Goal: Task Accomplishment & Management: Manage account settings

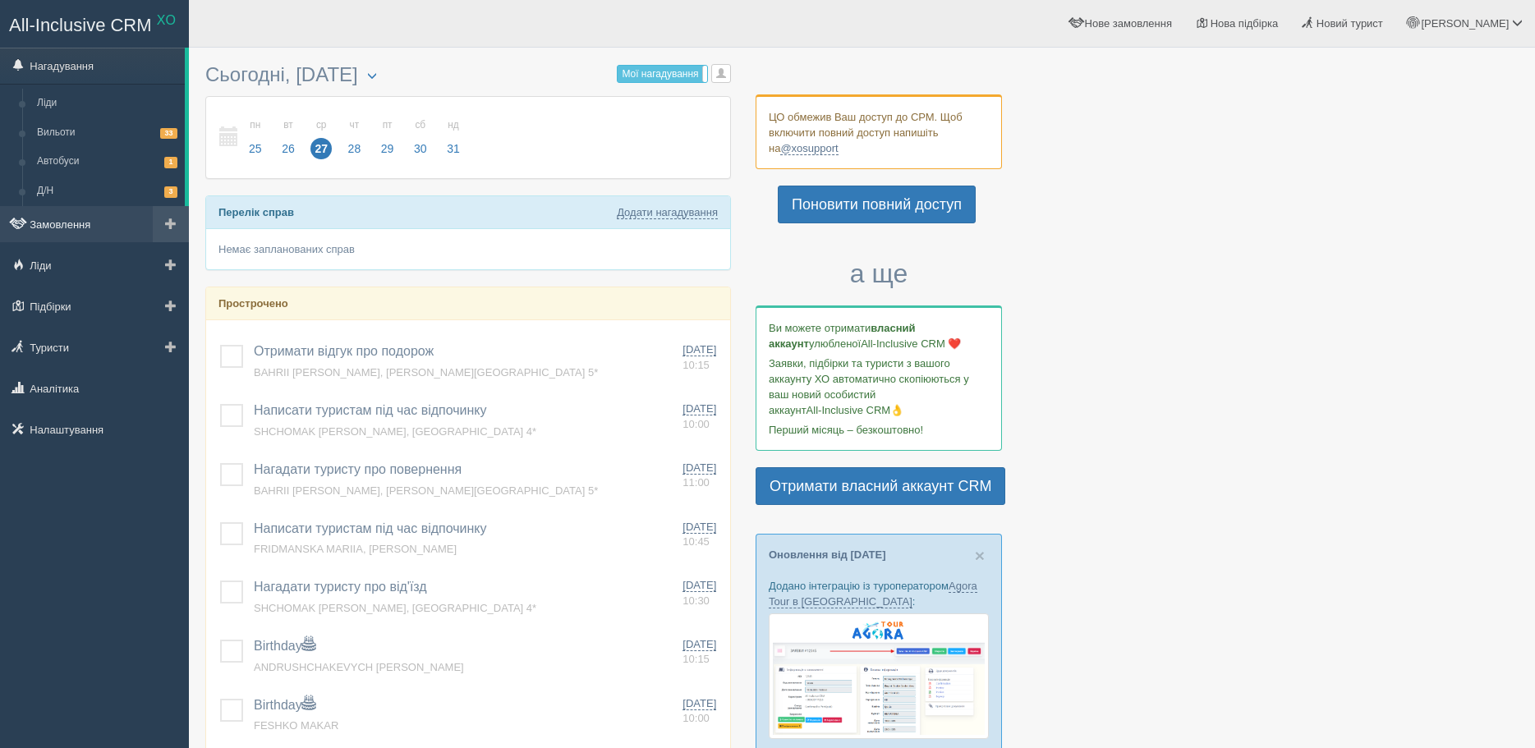
click at [57, 218] on link "Замовлення" at bounding box center [94, 224] width 189 height 36
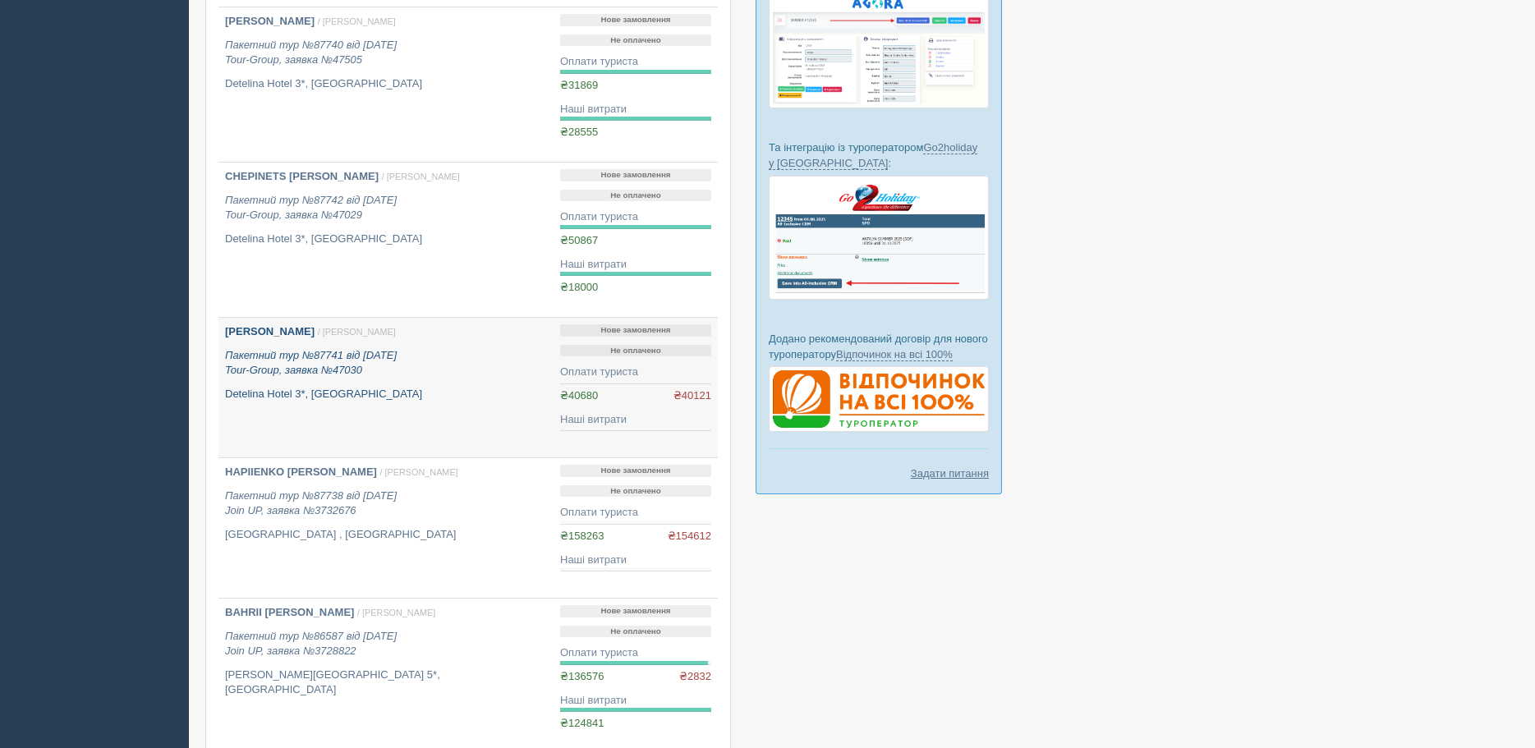
scroll to position [657, 0]
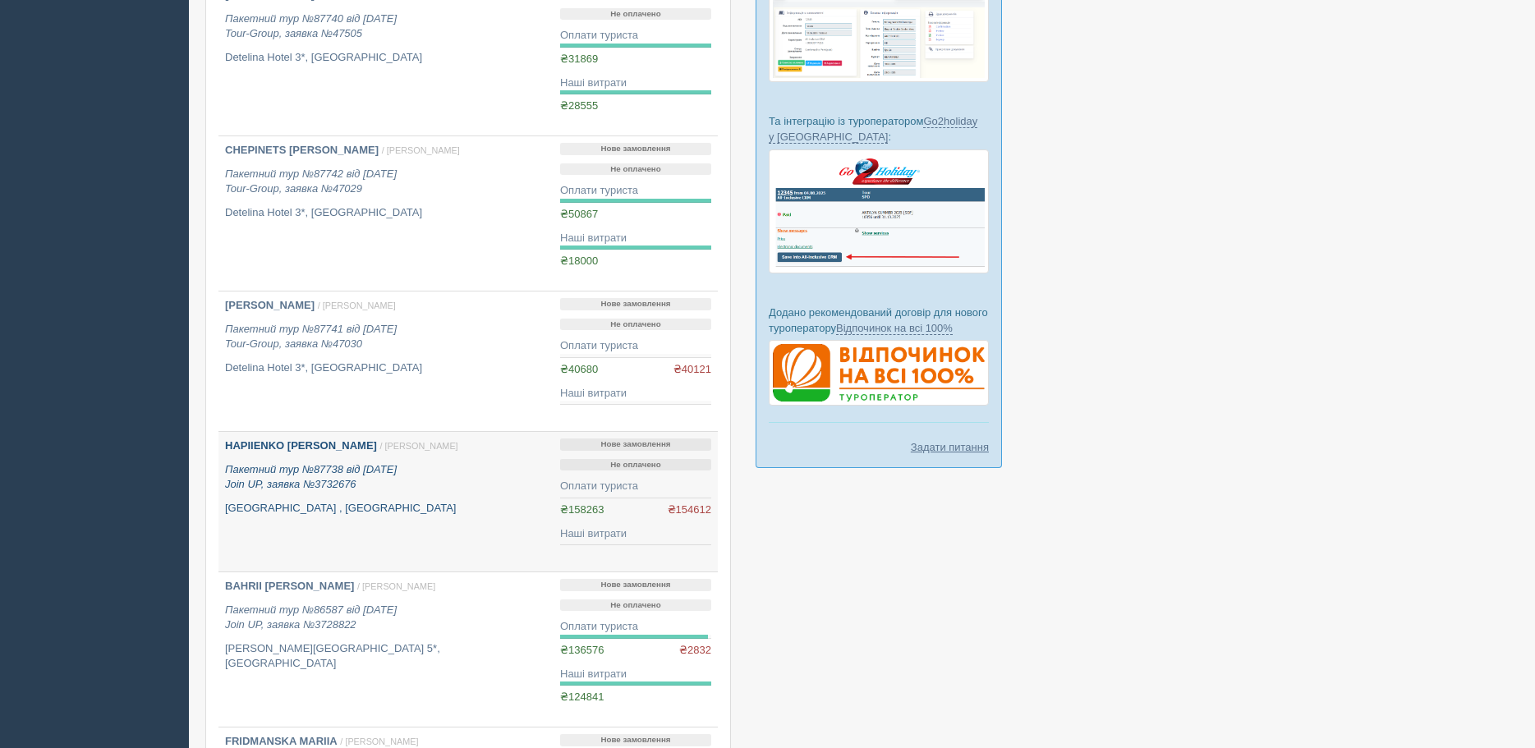
click at [347, 480] on icon "Пакетний тур №87738 від 02.07.2025 Join UP, заявка №3732676" at bounding box center [311, 477] width 172 height 28
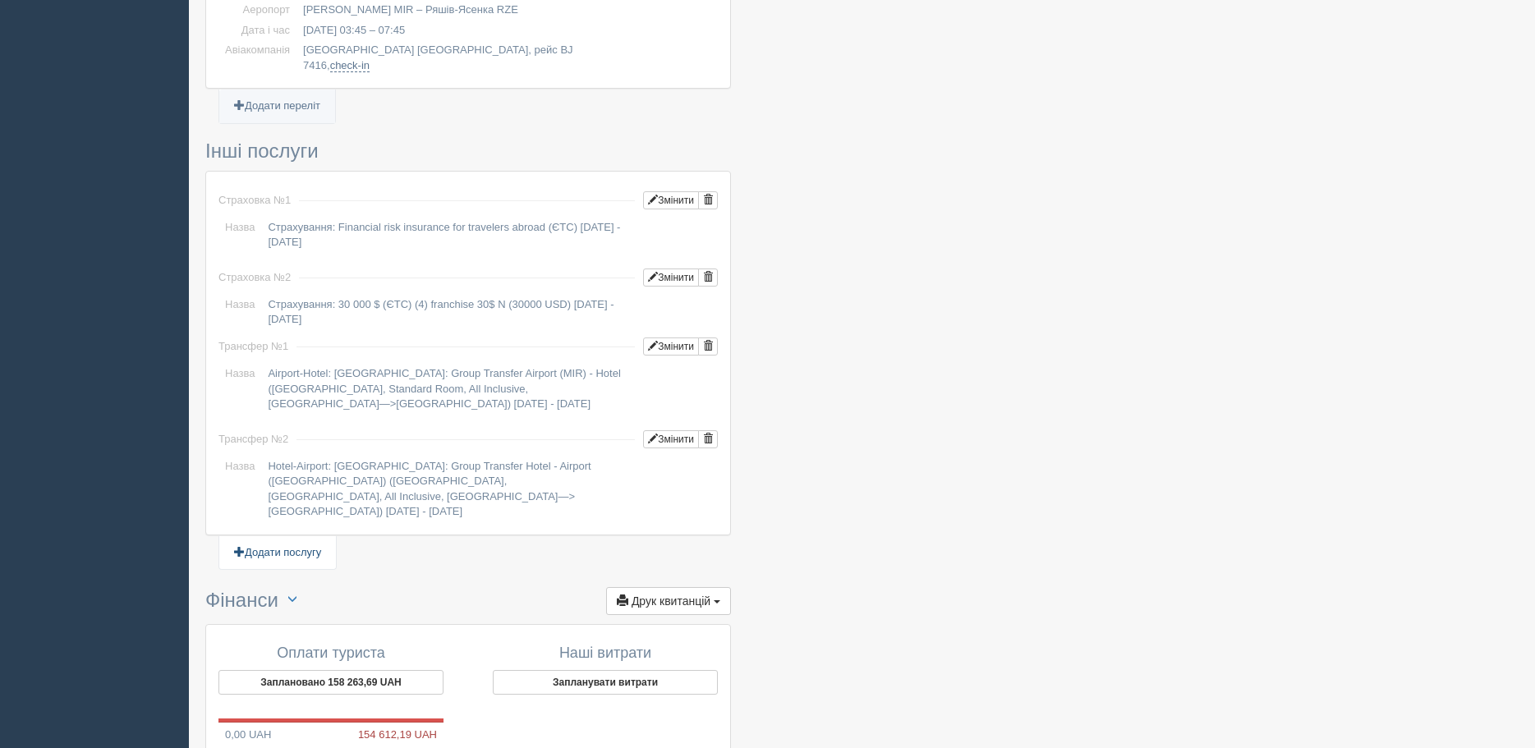
scroll to position [1521, 0]
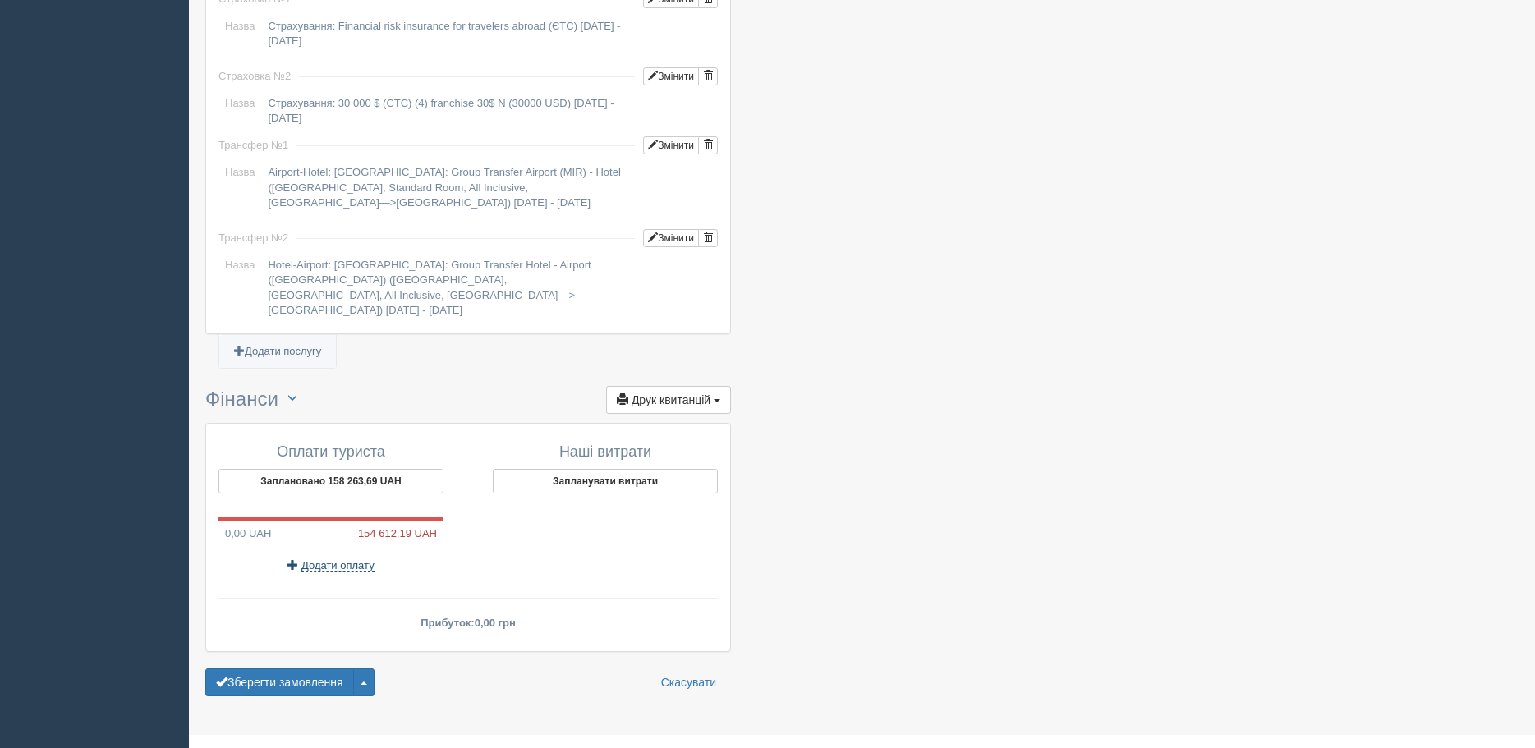
click at [332, 559] on span "Додати оплату" at bounding box center [337, 565] width 73 height 13
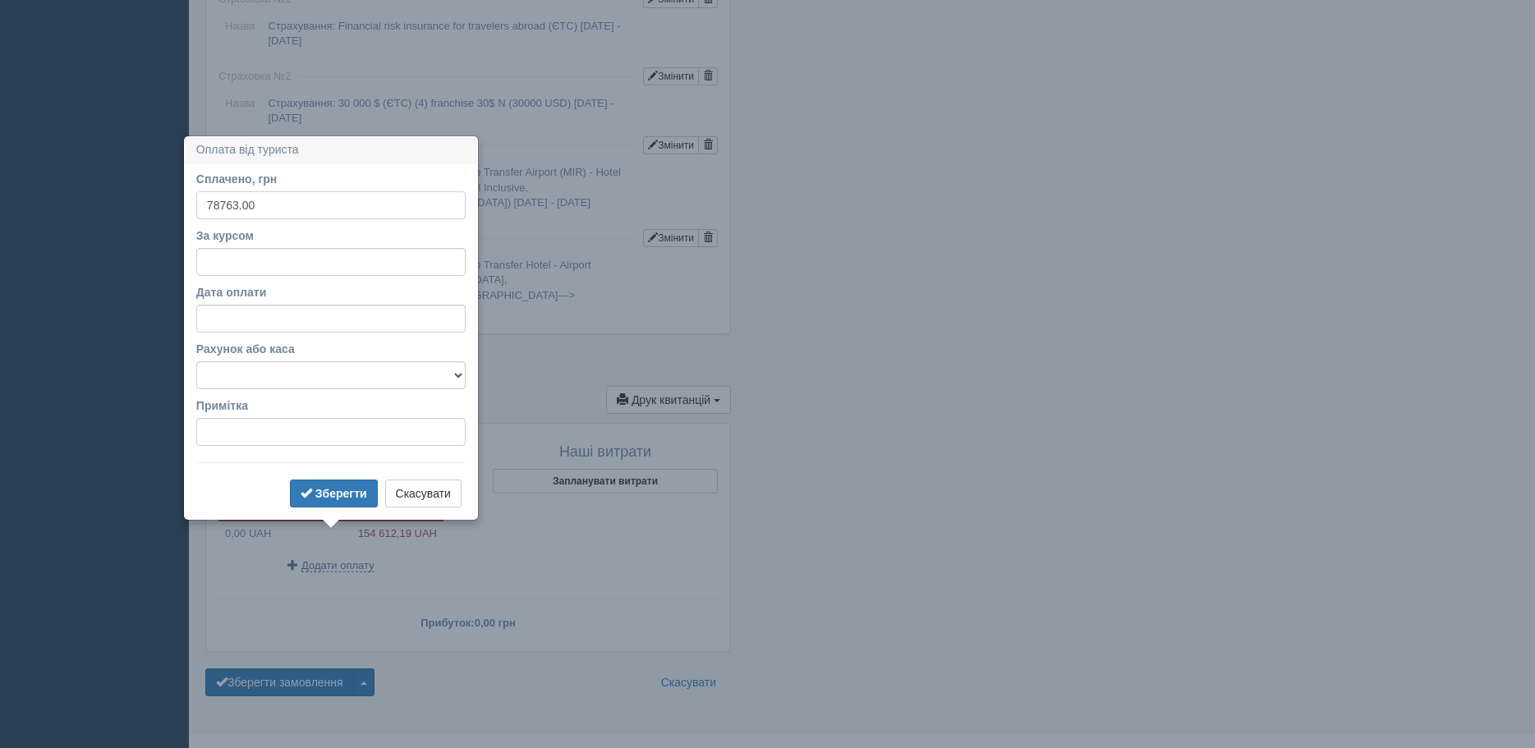
type input "78763.00"
click at [218, 260] on input "За курсом" at bounding box center [330, 262] width 269 height 28
type input "48"
click at [260, 329] on input "Дата оплати" at bounding box center [330, 319] width 269 height 28
select select "13"
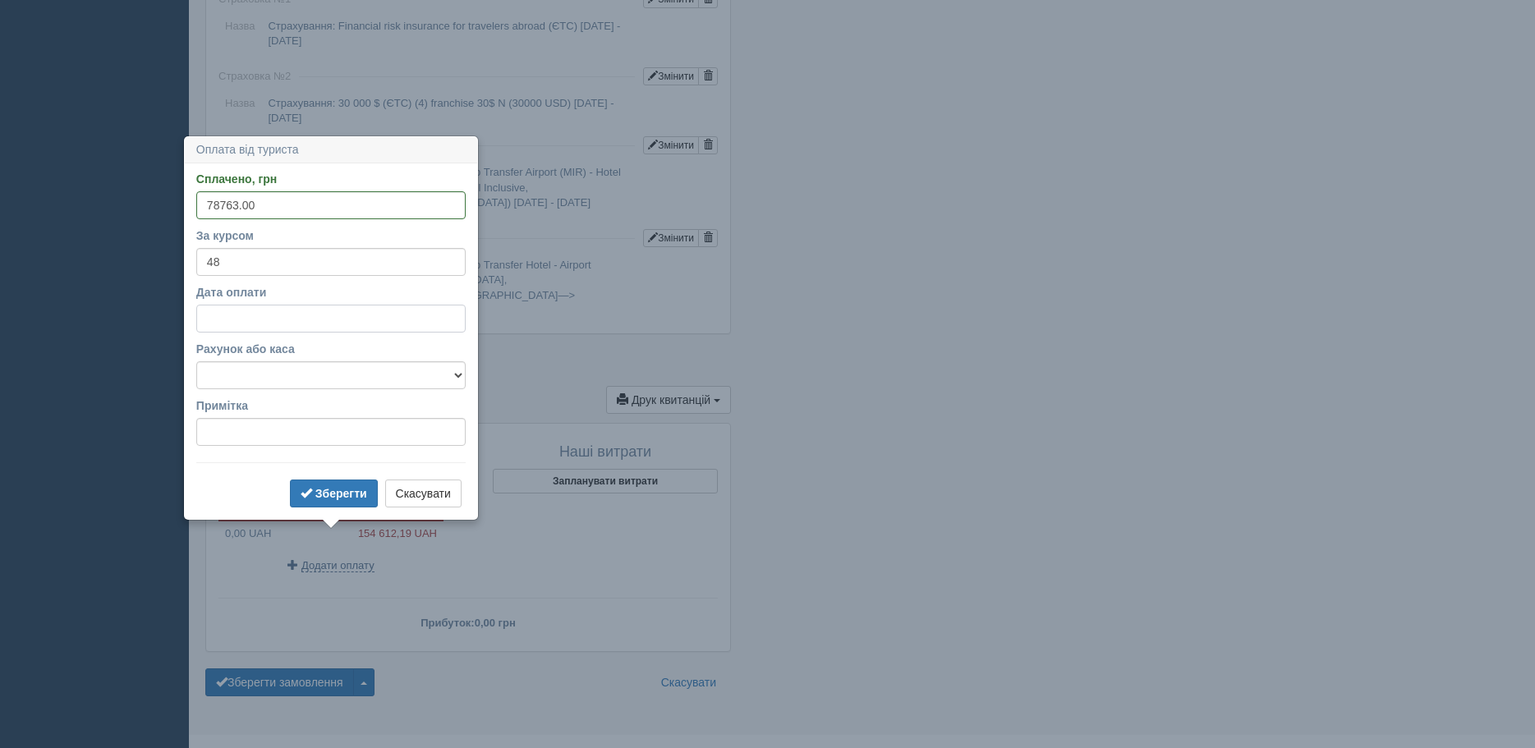
select select "32"
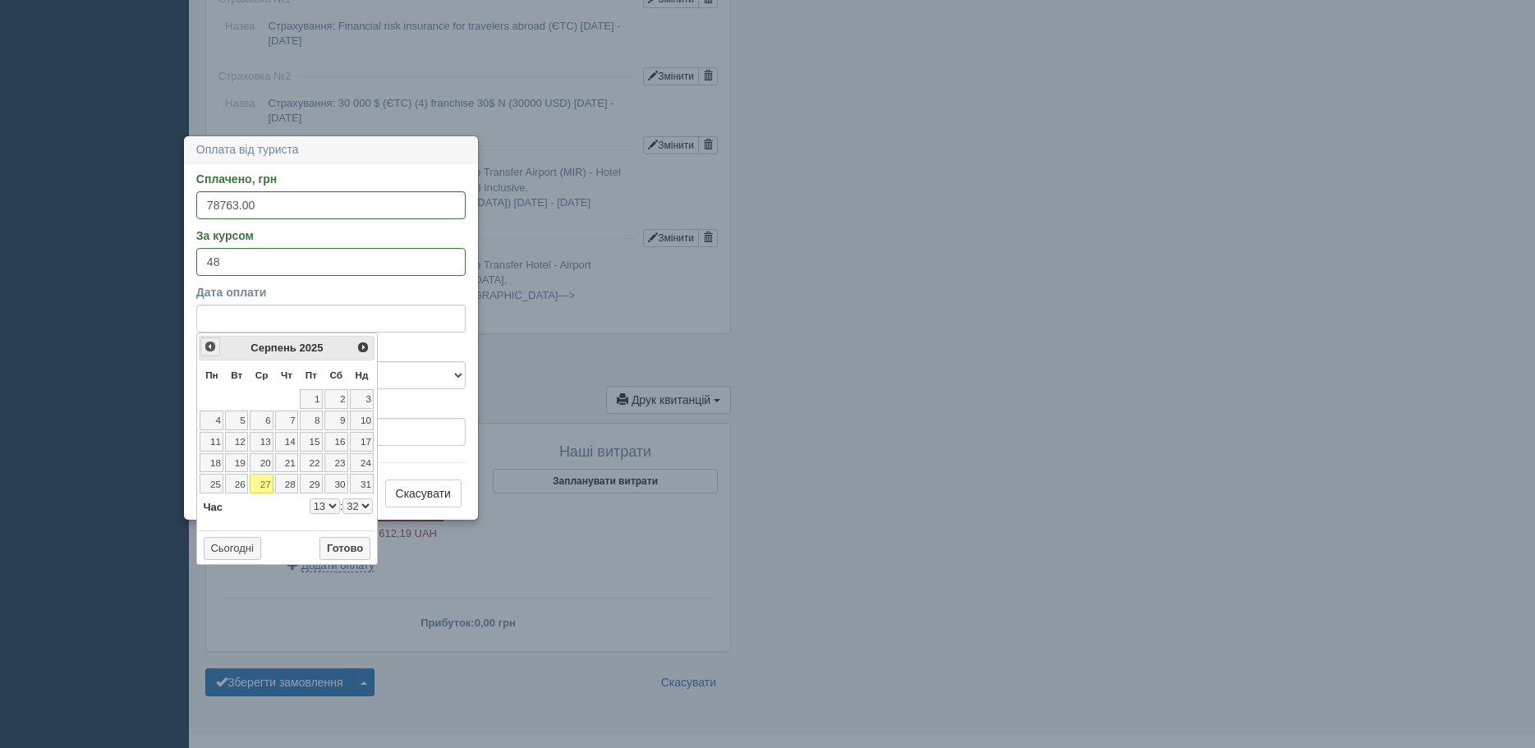
click at [212, 345] on span "<Попер" at bounding box center [210, 346] width 13 height 13
select select "13"
select select "32"
click at [287, 399] on link "3" at bounding box center [286, 399] width 23 height 20
select select "13"
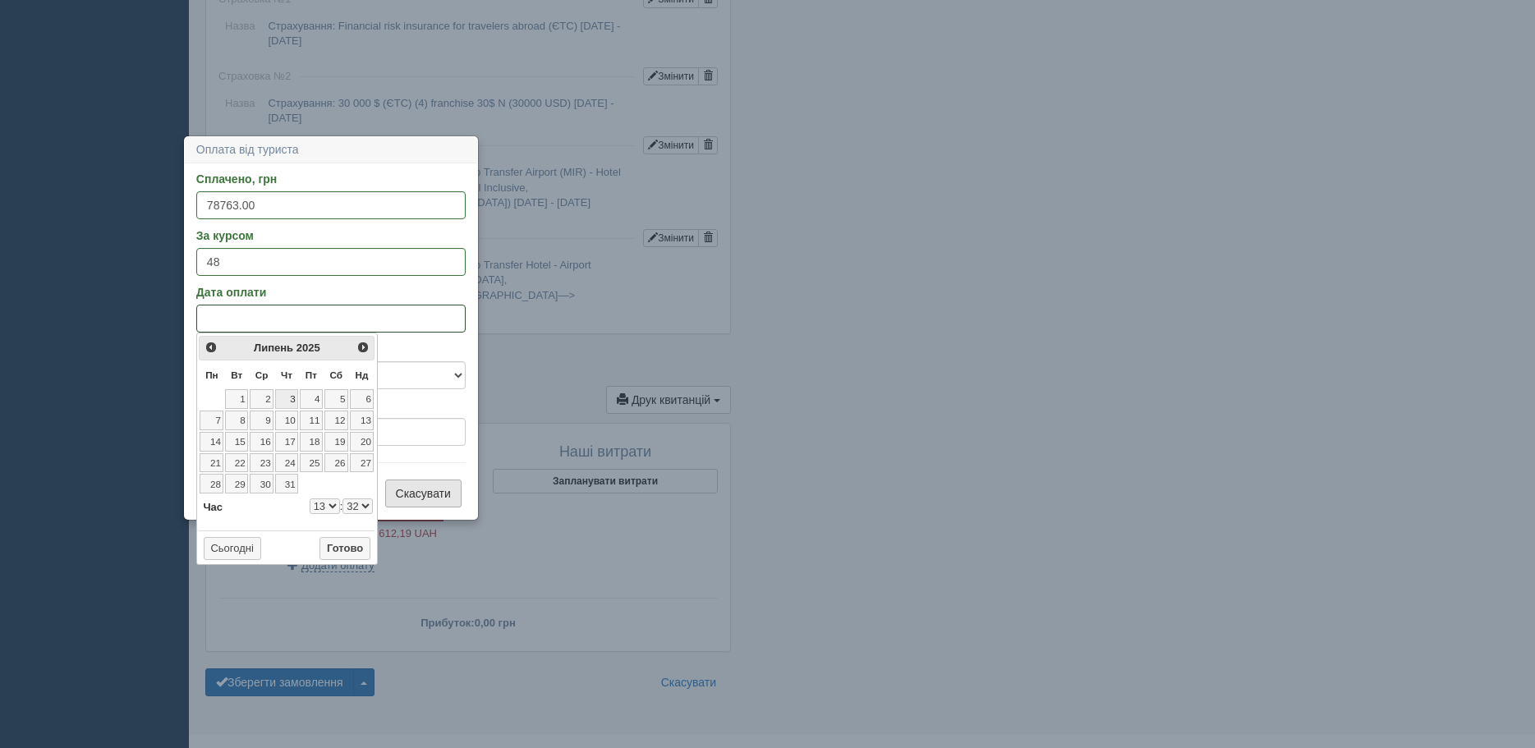
select select "32"
click at [342, 549] on button "Готово" at bounding box center [344, 548] width 51 height 23
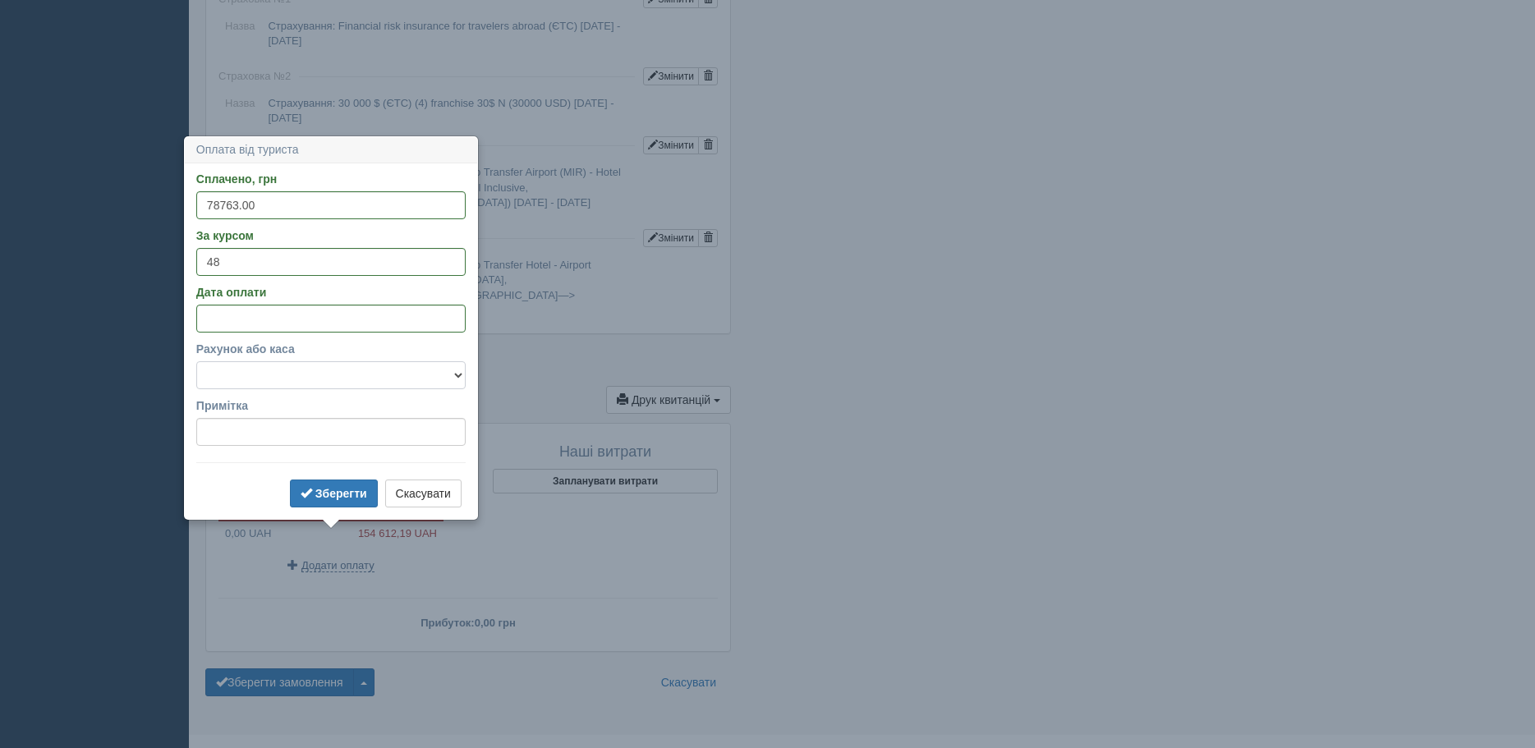
click at [286, 375] on select "Готівка Картка Рахунок у банку" at bounding box center [330, 375] width 269 height 28
select select "1166"
click at [196, 361] on select "Готівка Картка Рахунок у банку" at bounding box center [330, 375] width 269 height 28
click at [321, 492] on b "Зберегти" at bounding box center [341, 493] width 52 height 13
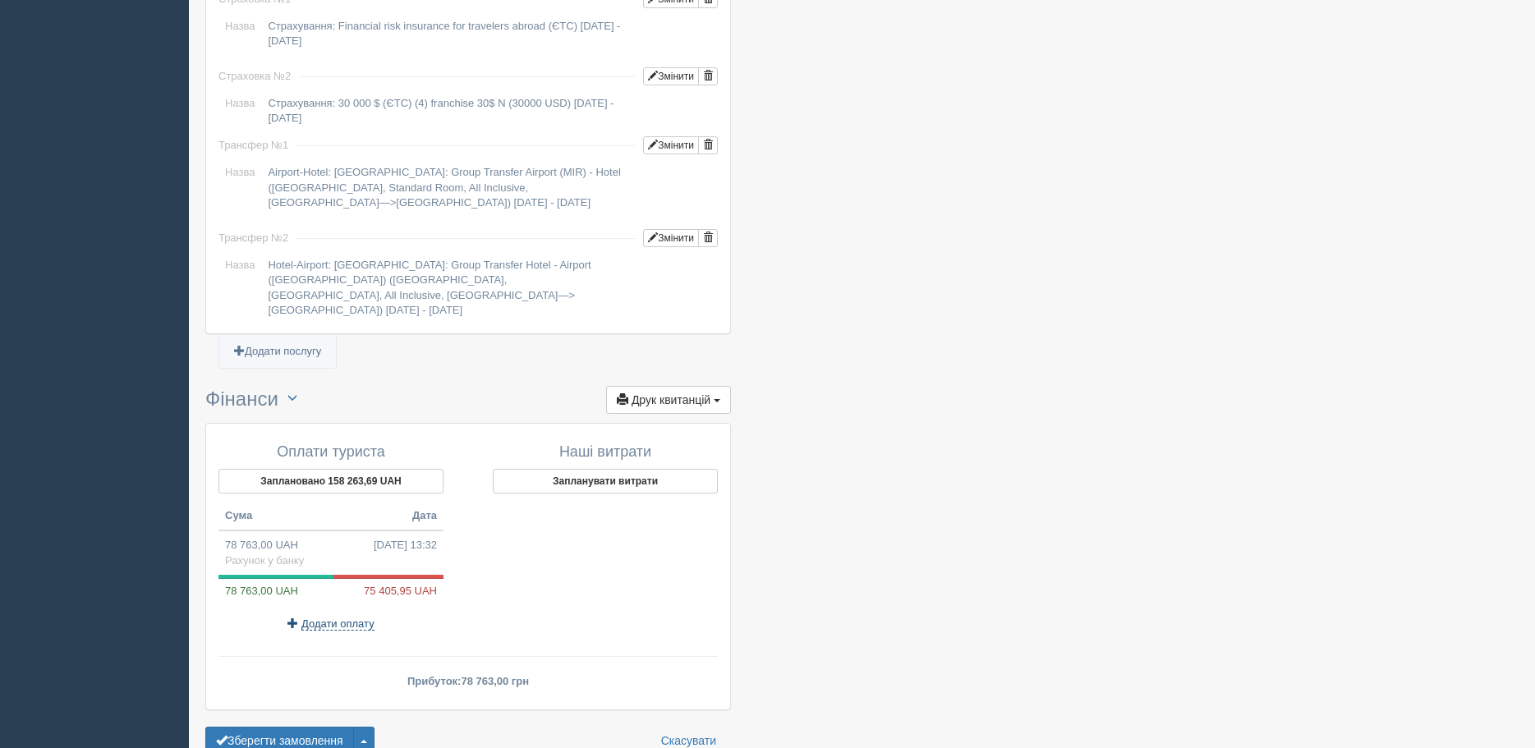
click at [328, 618] on span "Додати оплату" at bounding box center [337, 624] width 73 height 13
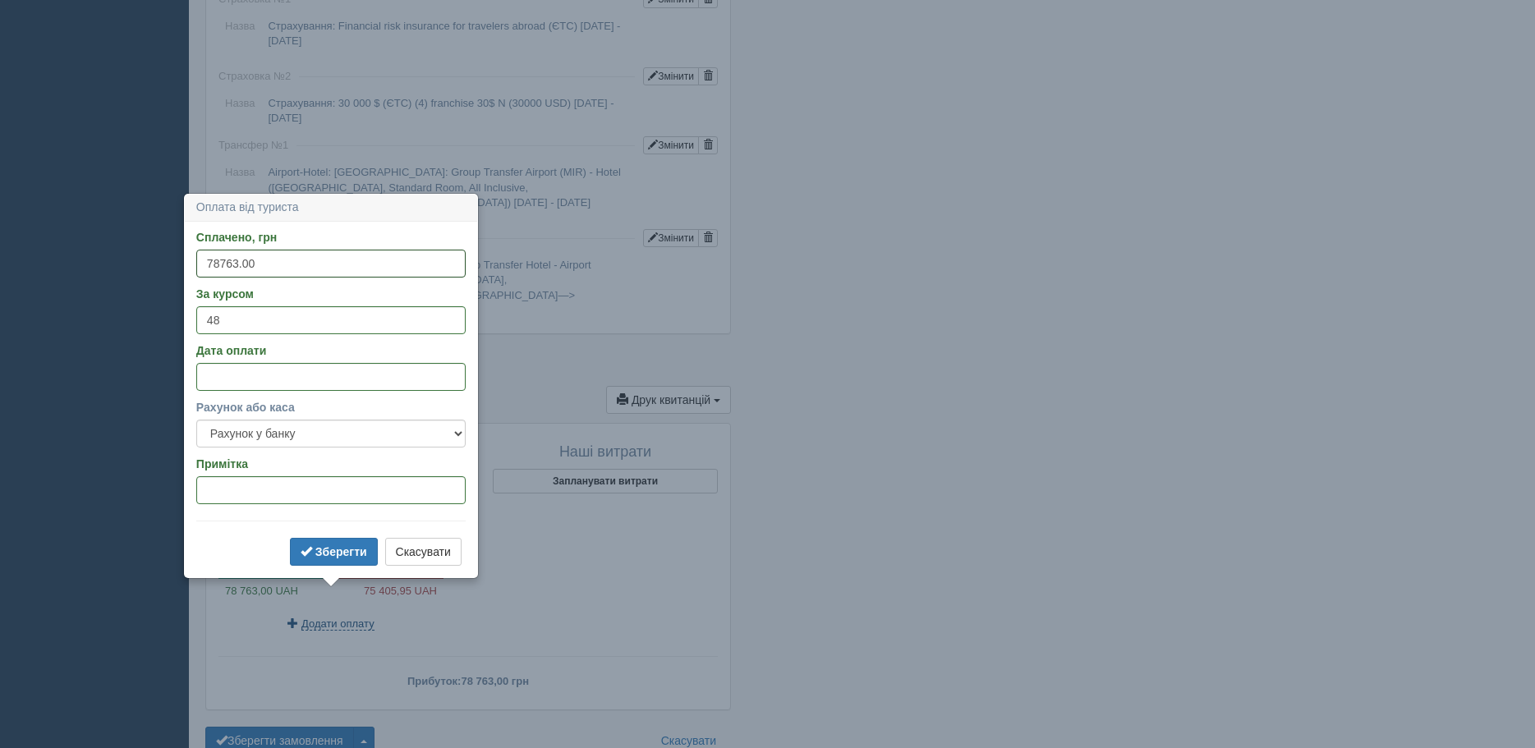
select select
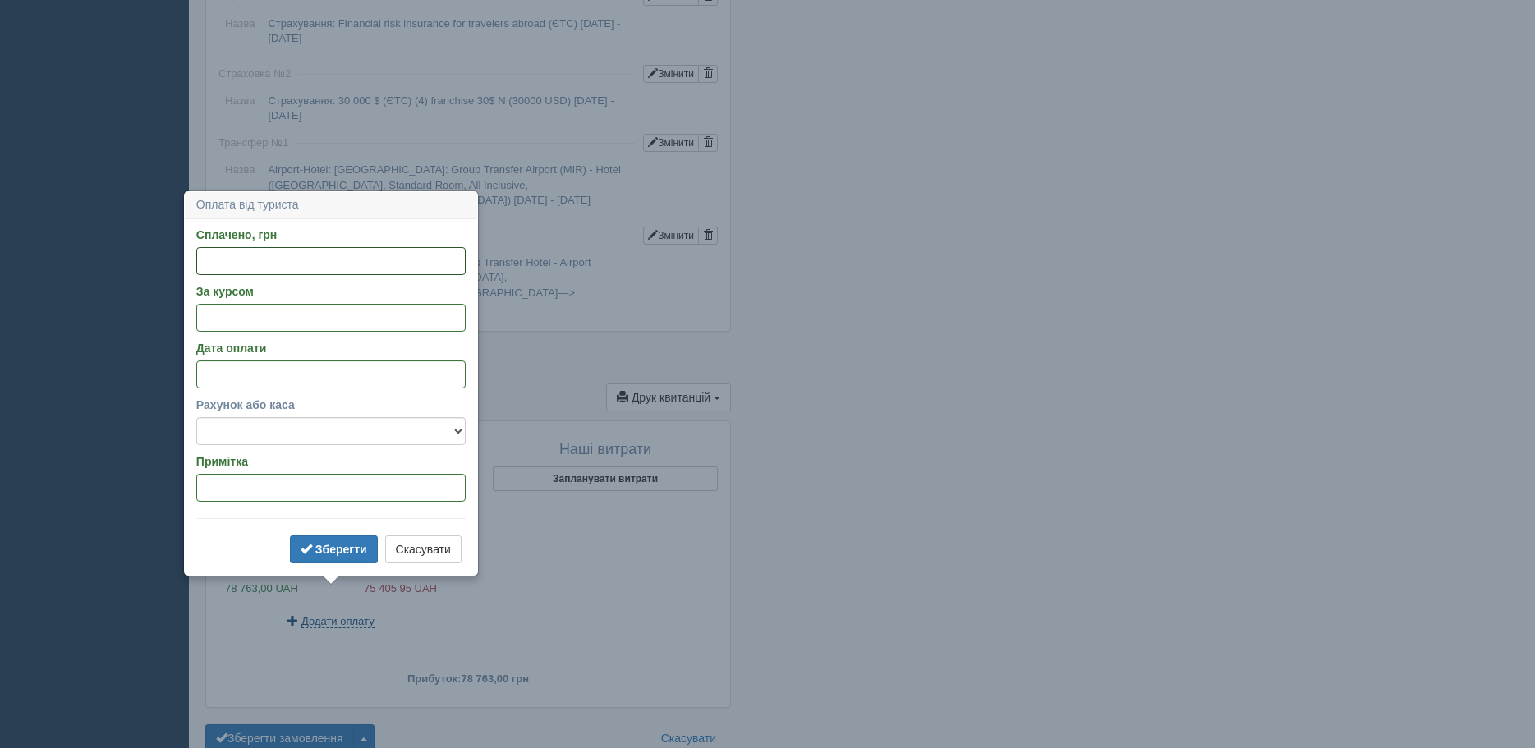
scroll to position [1579, 0]
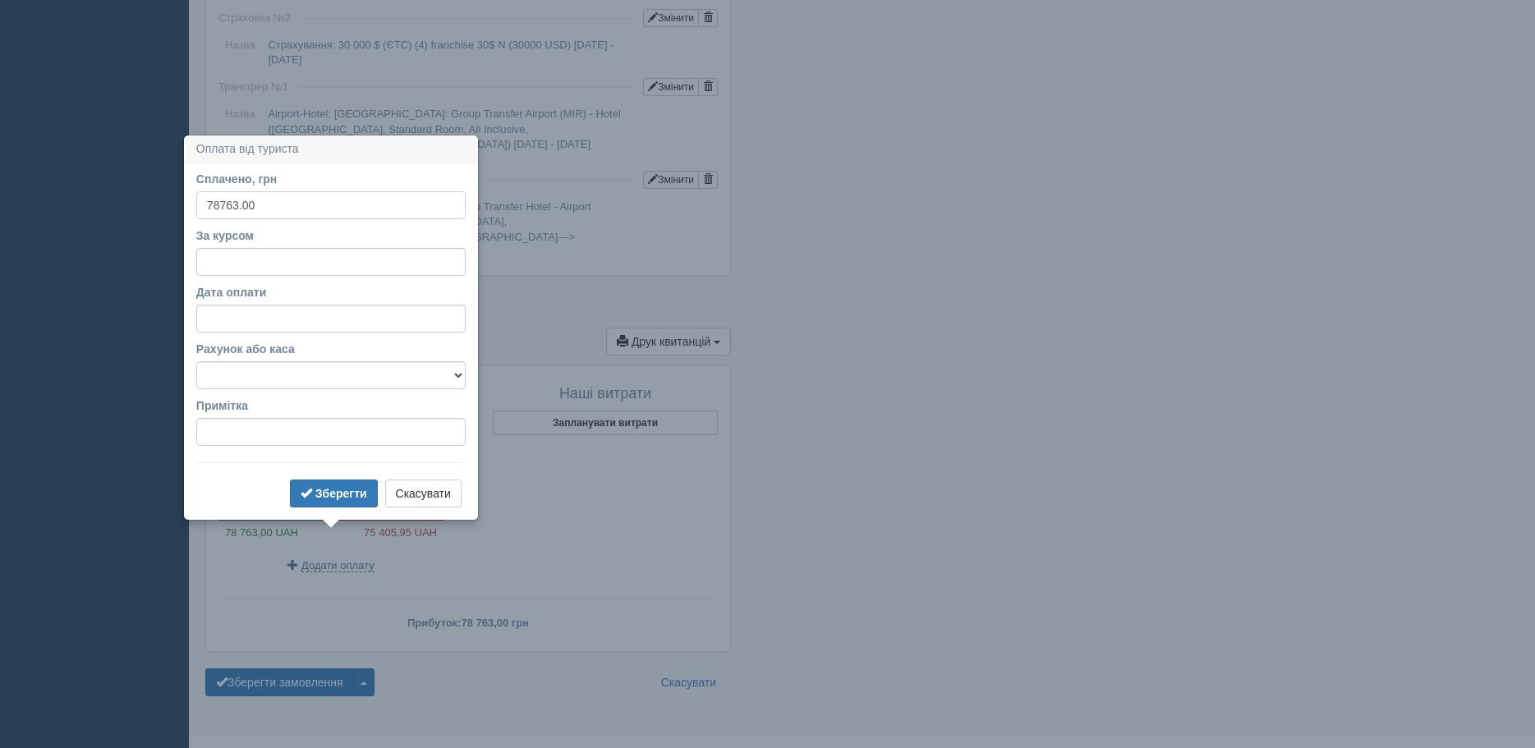
type input "78763.00"
click at [215, 258] on input "За курсом" at bounding box center [330, 262] width 269 height 28
type input "48.00"
click at [221, 316] on input "Дата оплати" at bounding box center [330, 319] width 269 height 28
select select "13"
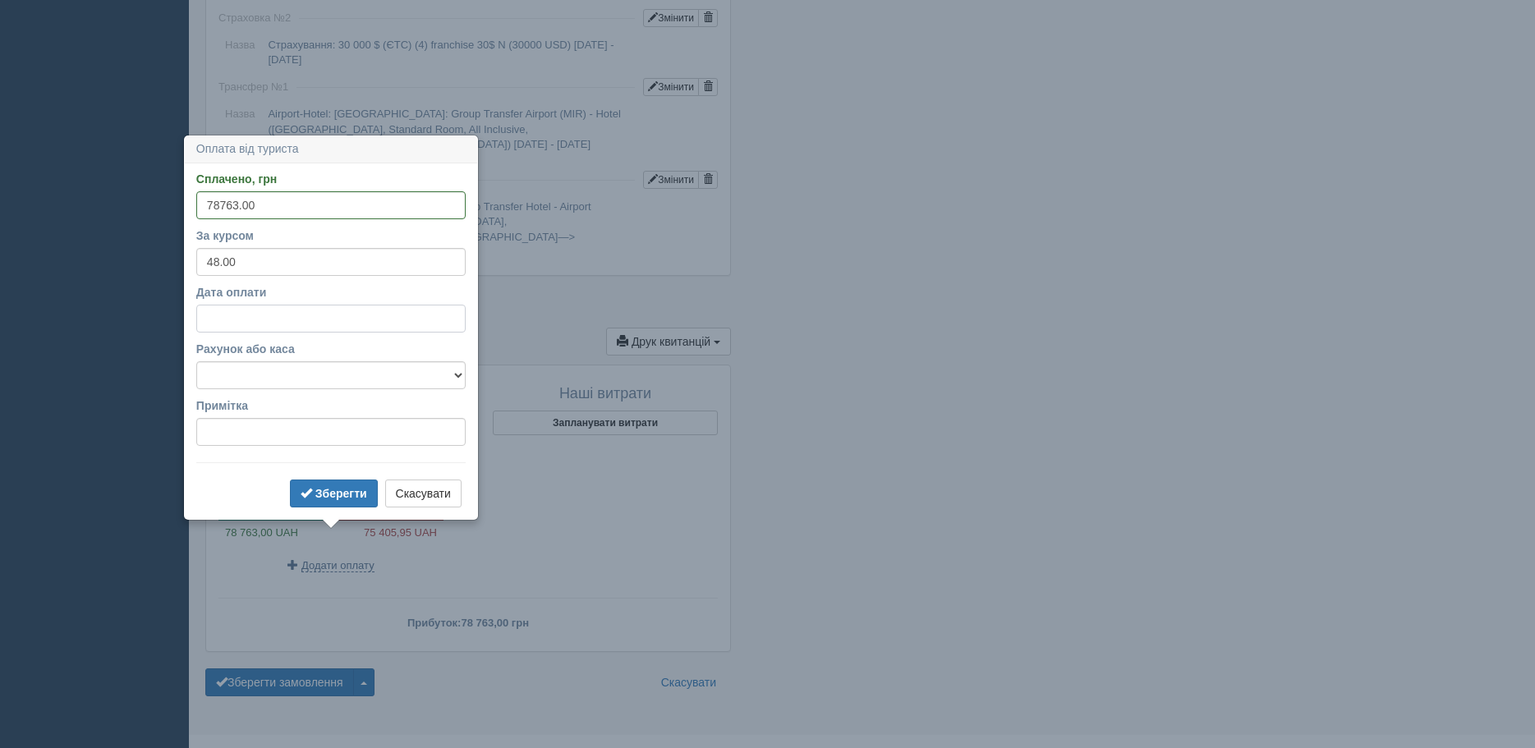
select select "34"
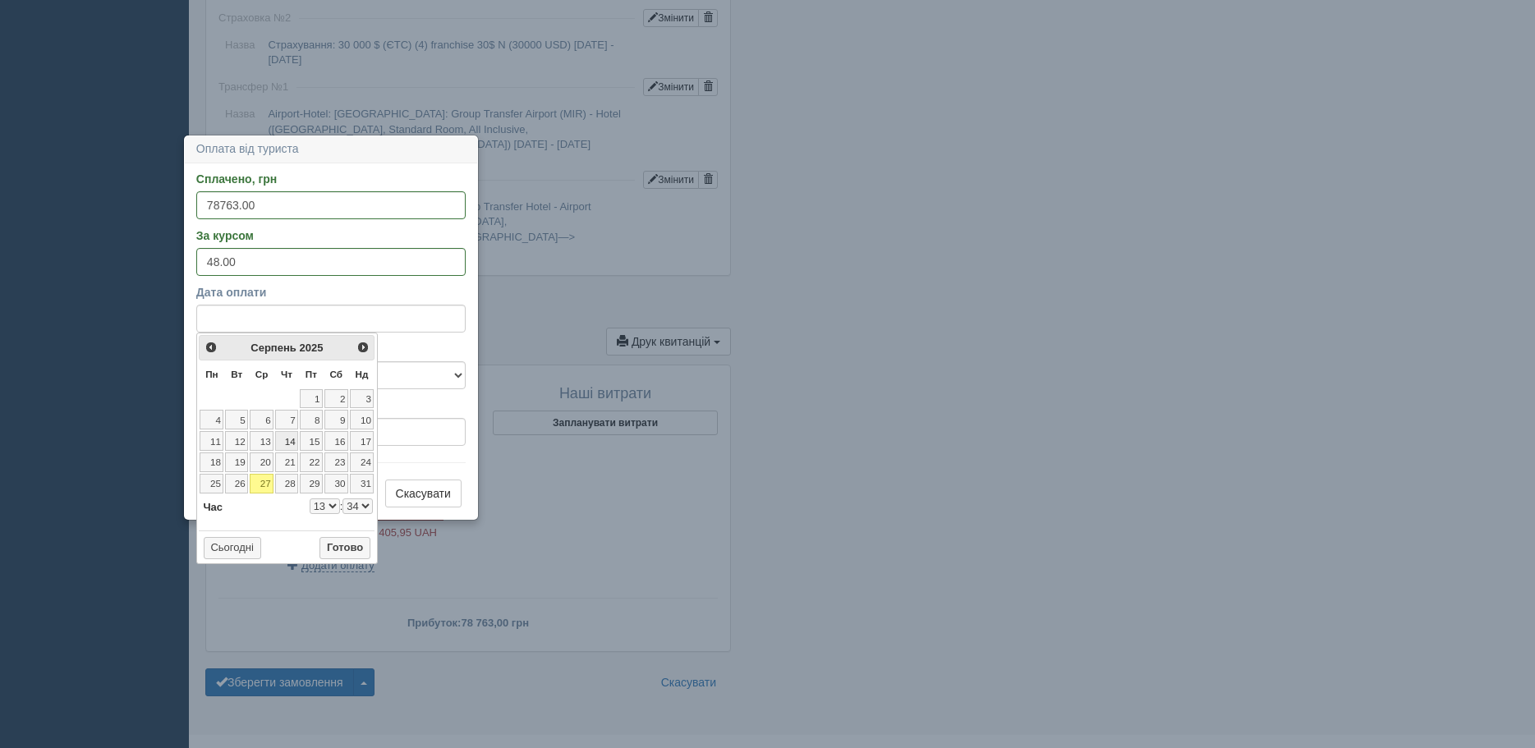
click at [292, 437] on link "14" at bounding box center [286, 441] width 23 height 20
select select "13"
select select "34"
click at [347, 554] on button "Готово" at bounding box center [344, 548] width 51 height 23
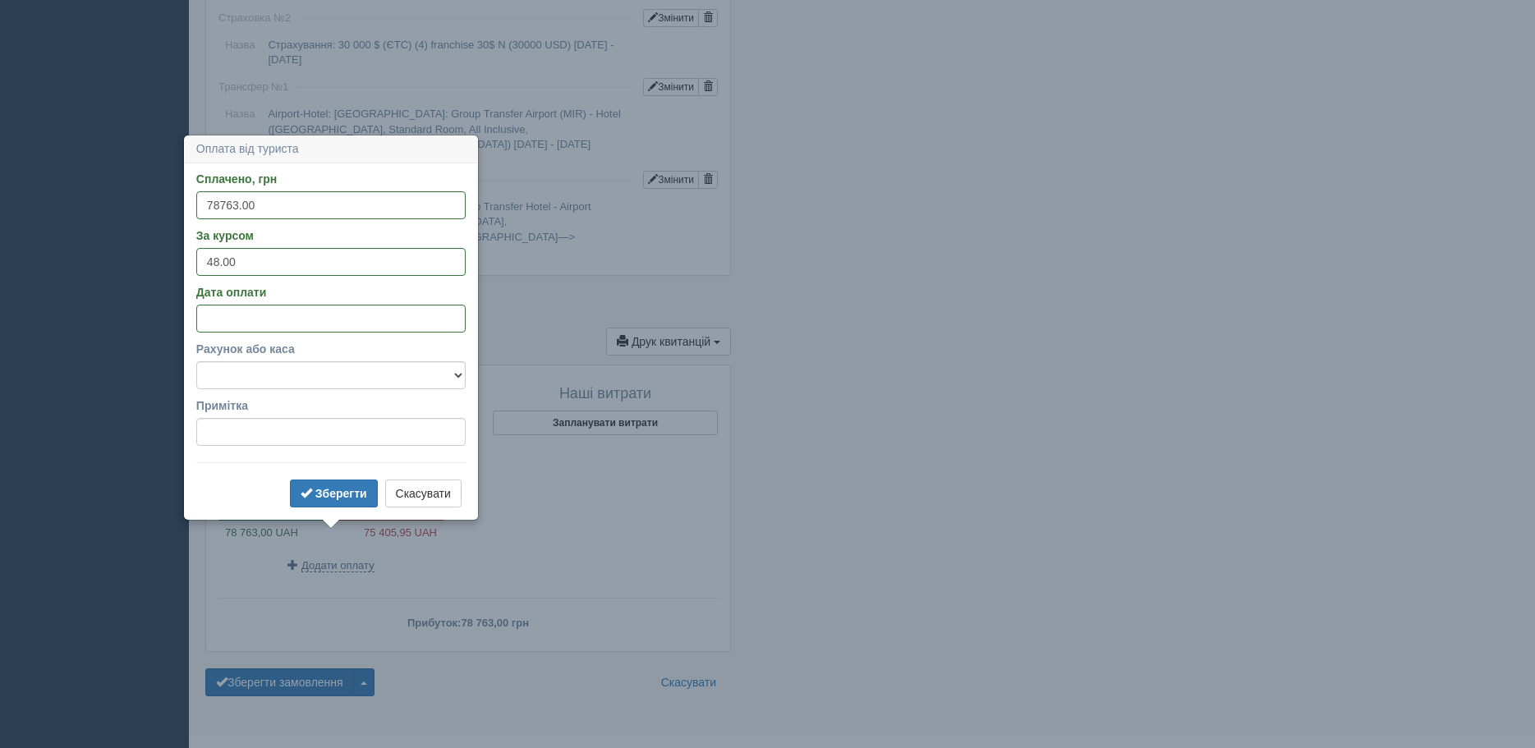
click at [332, 478] on form "Сплачено, грн 78763.00 За курсом 48.00 Дата оплати Рахунок або каса Готівка Кар…" at bounding box center [330, 341] width 269 height 341
click at [329, 487] on b "Зберегти" at bounding box center [341, 493] width 52 height 13
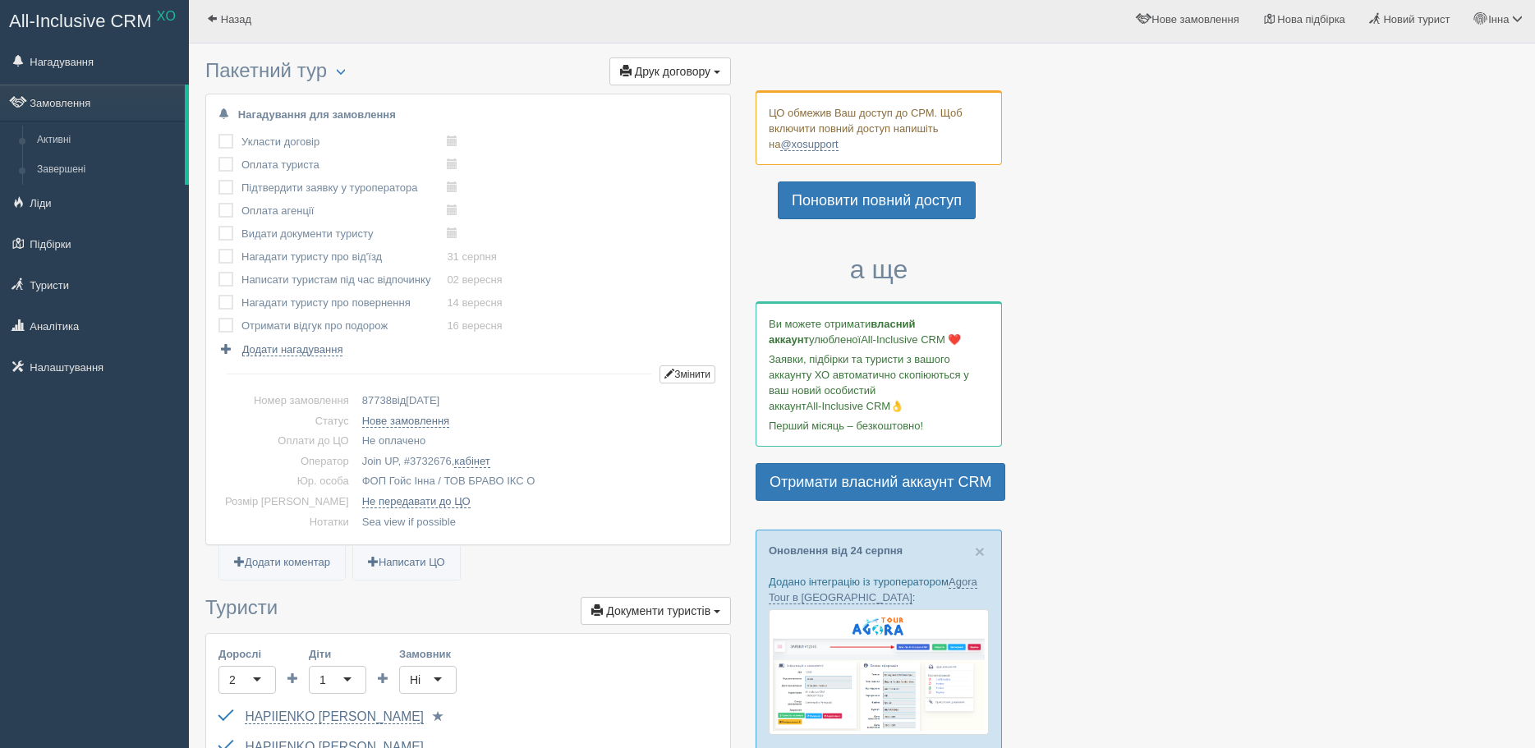
scroll to position [0, 0]
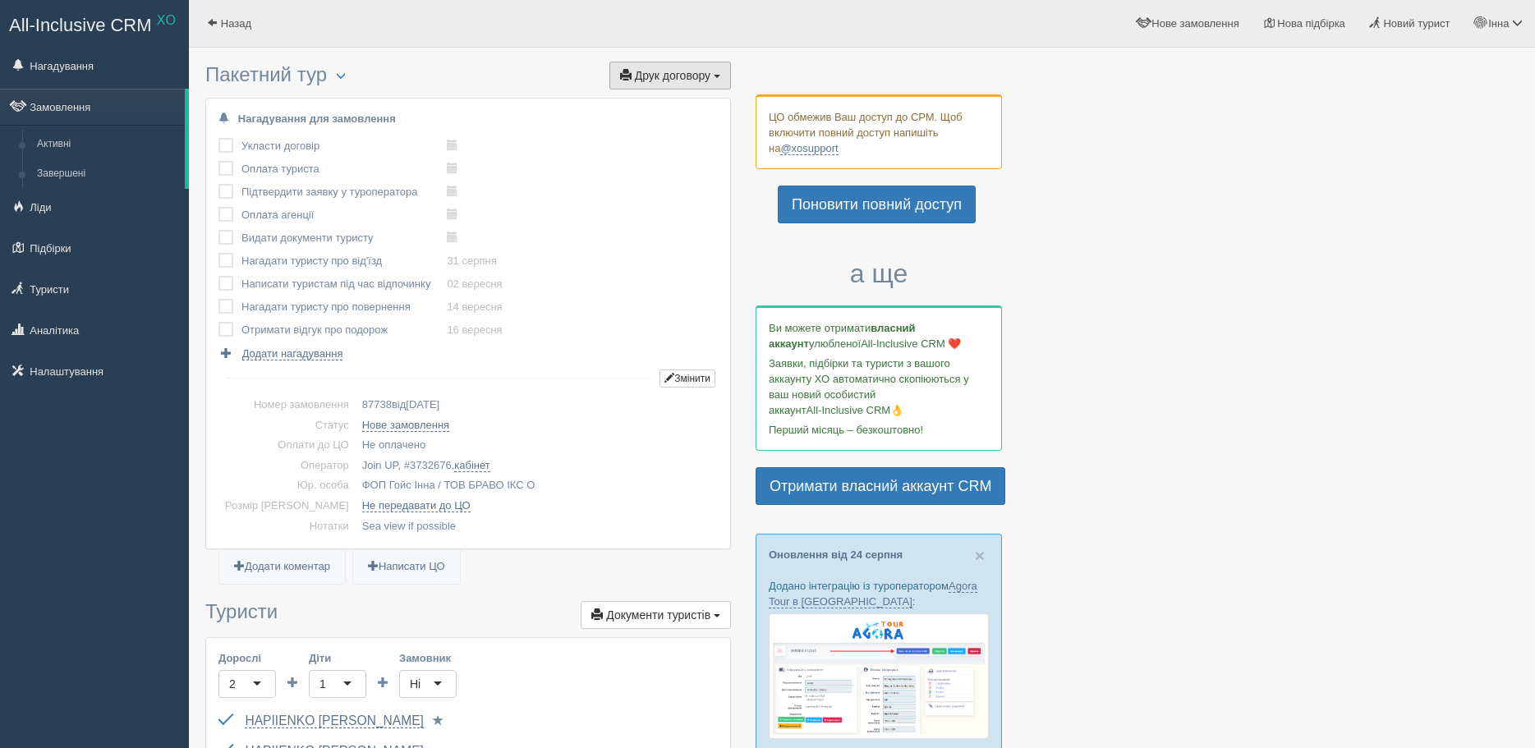
click at [677, 80] on span "Друк договору" at bounding box center [673, 75] width 76 height 13
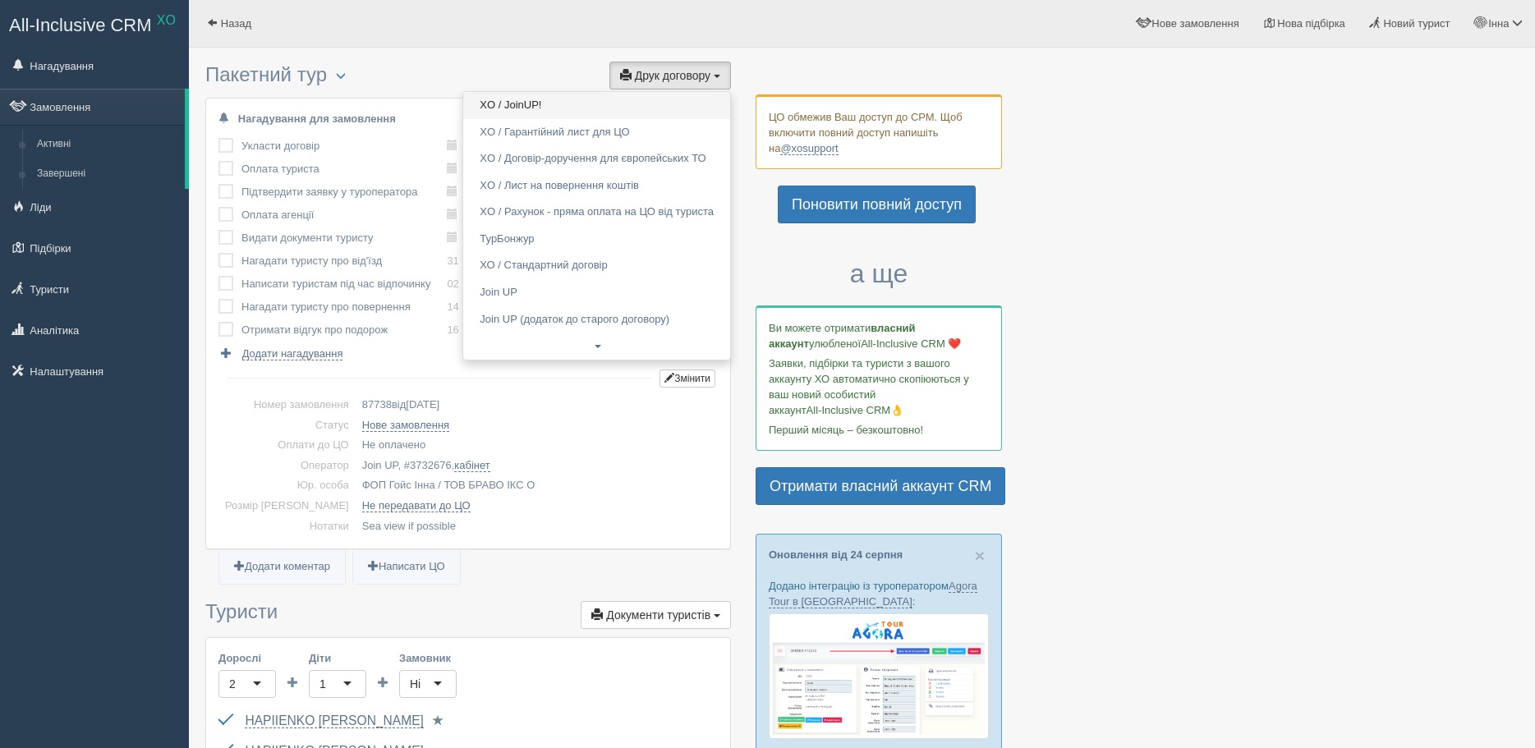
click at [515, 108] on link "XO / JoinUP!" at bounding box center [596, 105] width 267 height 27
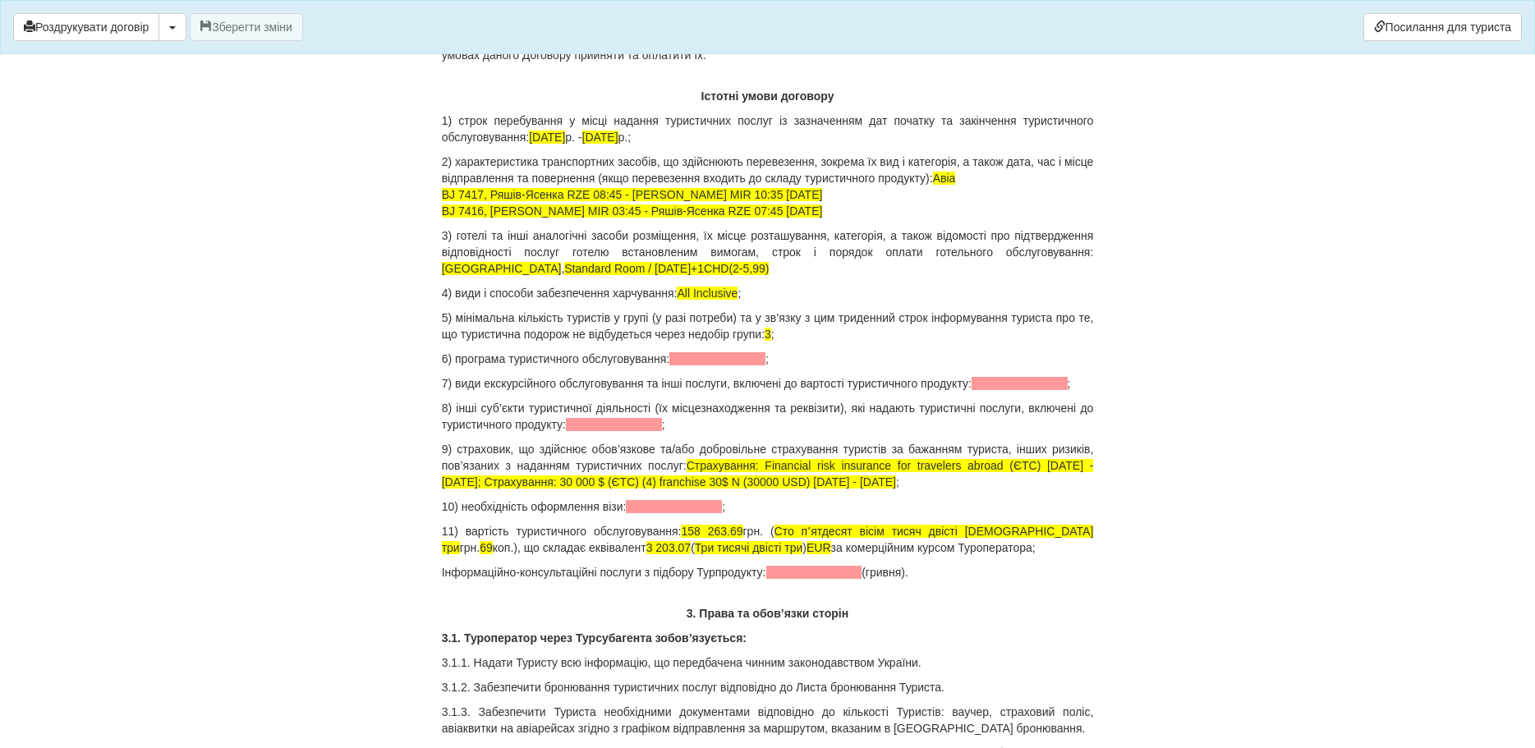
scroll to position [1560, 0]
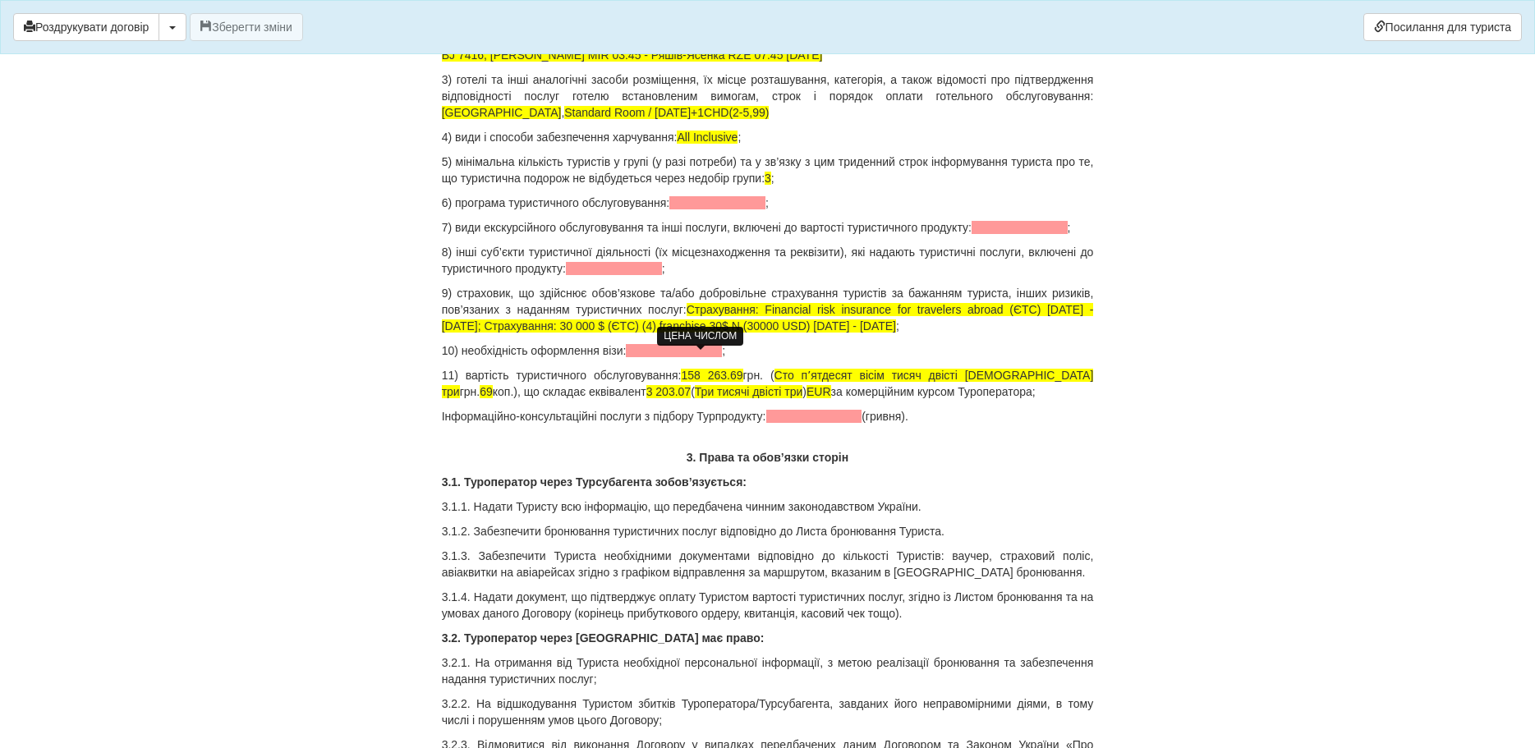
click at [681, 369] on span "158 263.69" at bounding box center [712, 375] width 62 height 13
drag, startPoint x: 684, startPoint y: 356, endPoint x: 730, endPoint y: 358, distance: 46.1
click at [730, 367] on p "11) вартість туристичного обслуговування: 158 263.69 грн. ( Сто пʼятдесят вісім…" at bounding box center [768, 383] width 652 height 33
drag, startPoint x: 834, startPoint y: 359, endPoint x: 1005, endPoint y: 356, distance: 170.8
click at [1005, 367] on p "11) вартість туристичного обслуговування: 157526,00 грн. ( Сто пʼятдесят вісім …" at bounding box center [768, 383] width 652 height 33
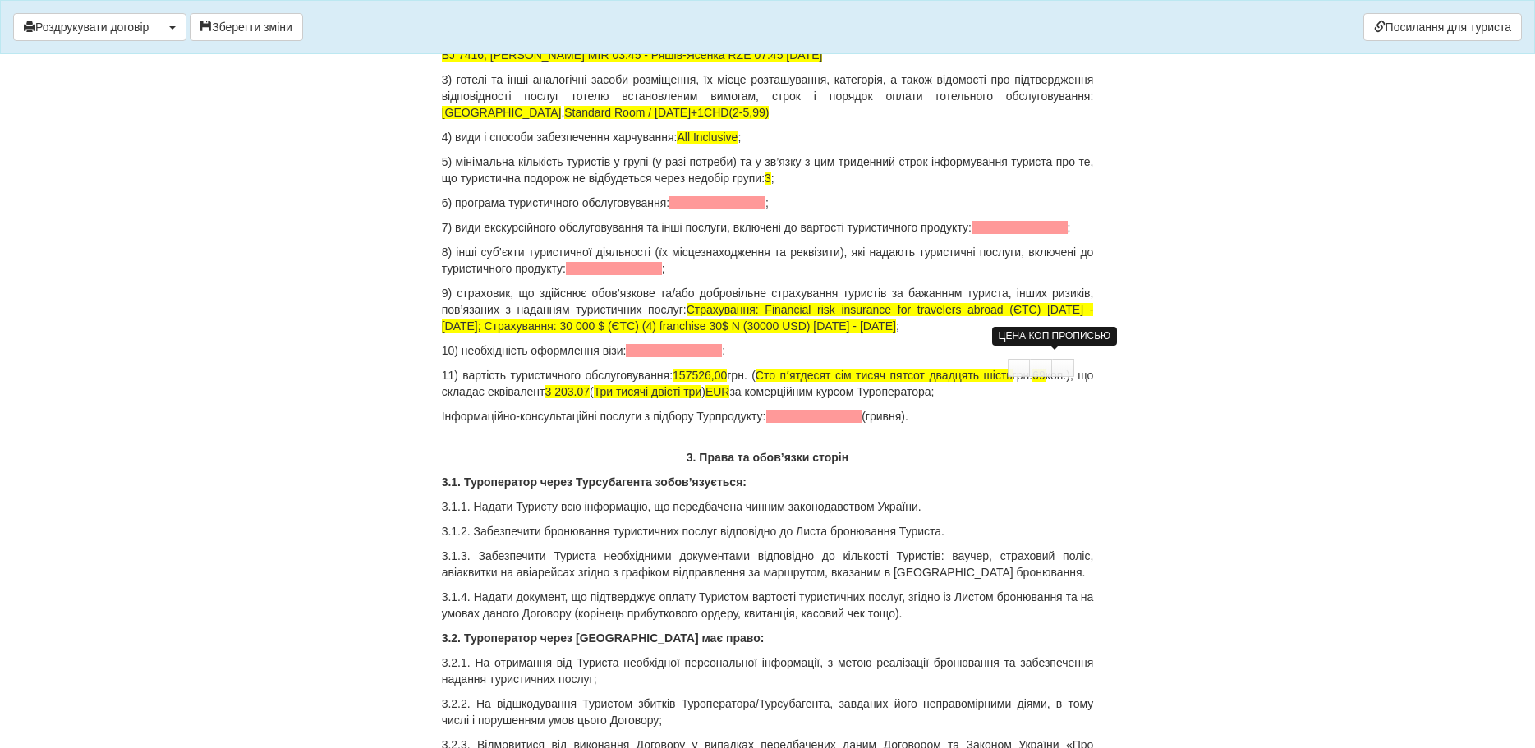
click at [1046, 369] on span "69" at bounding box center [1038, 375] width 13 height 13
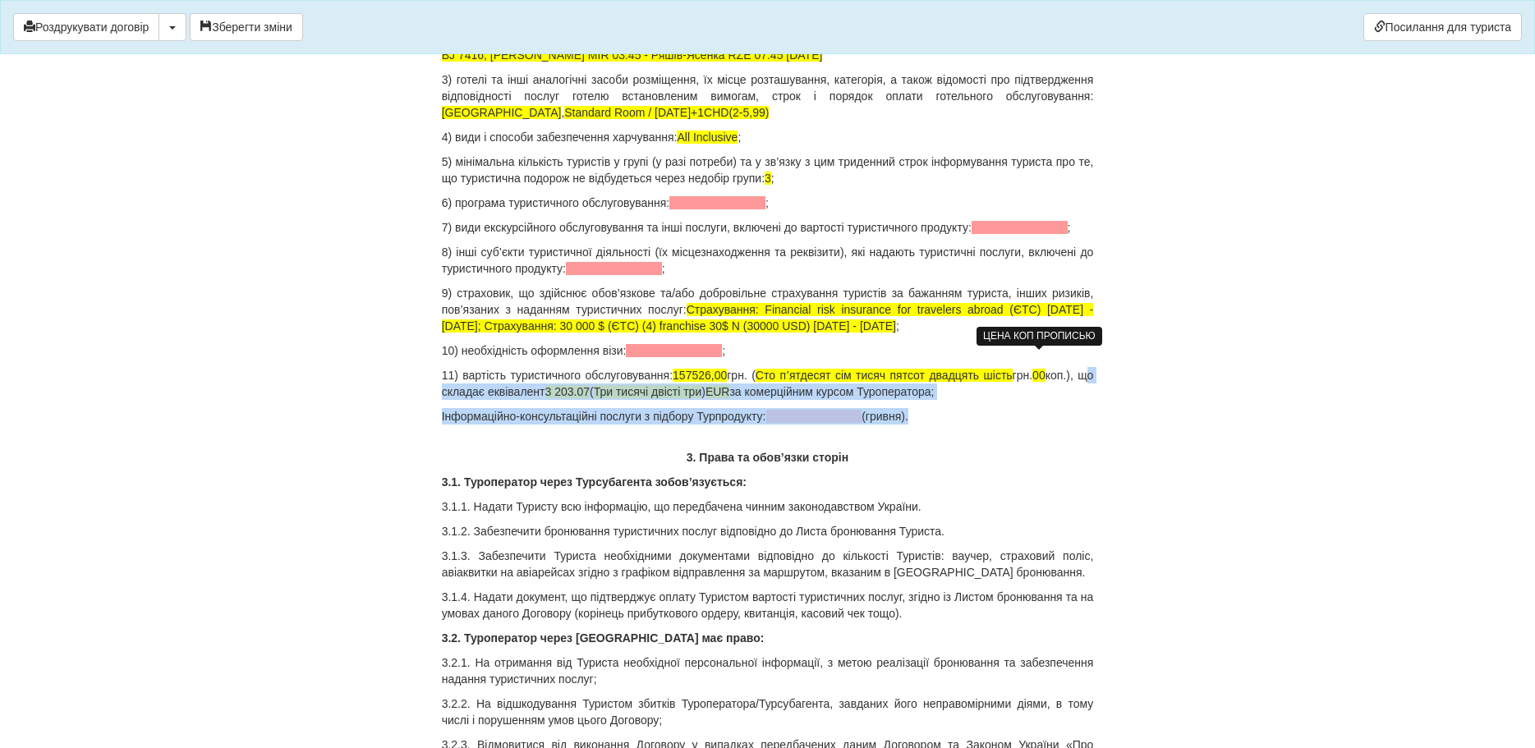
drag, startPoint x: 443, startPoint y: 376, endPoint x: 920, endPoint y: 420, distance: 479.2
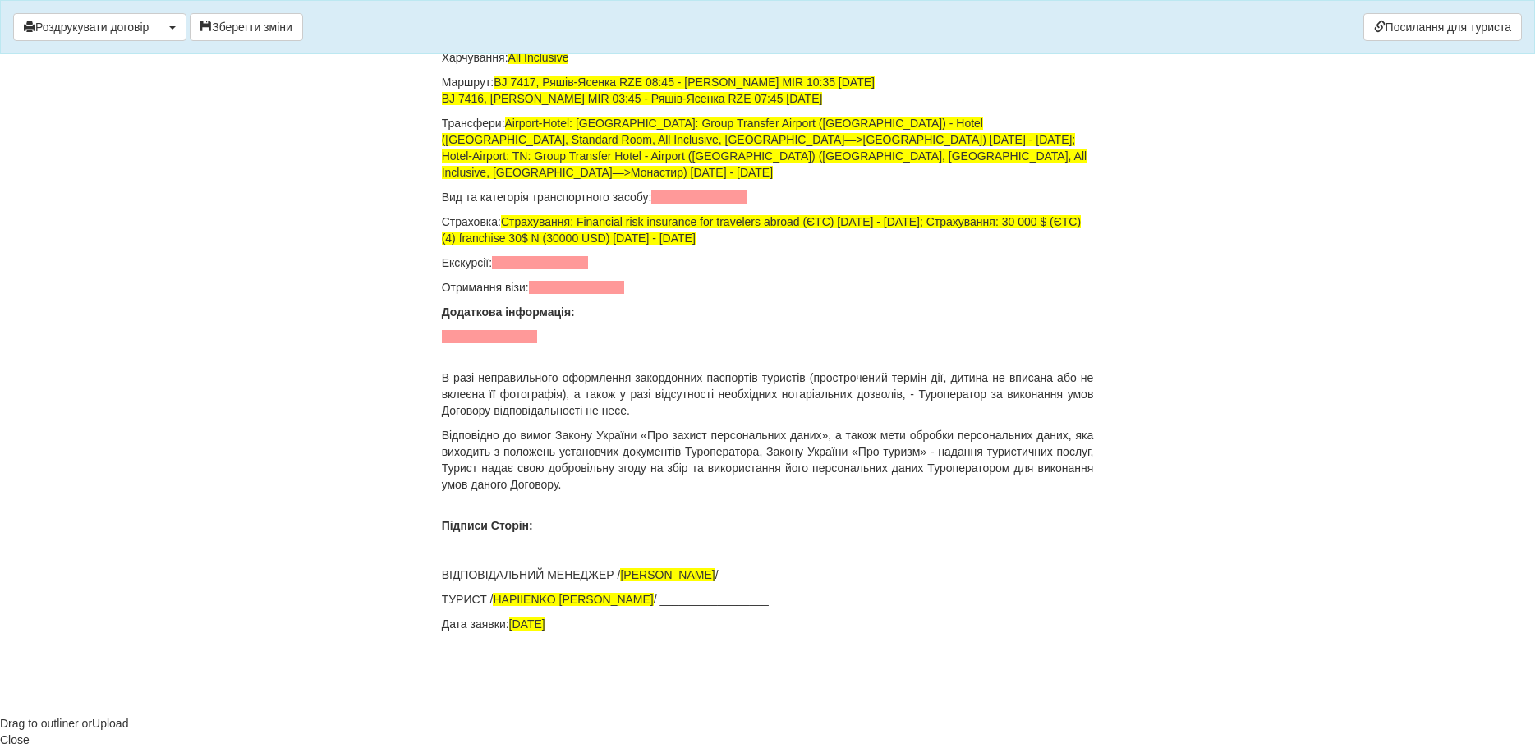
scroll to position [11020, 0]
click at [176, 27] on span "button" at bounding box center [172, 27] width 7 height 3
click at [244, 27] on button "Зберегти зміни" at bounding box center [246, 27] width 113 height 28
click at [177, 34] on button "button" at bounding box center [173, 27] width 28 height 28
click at [241, 60] on link "Скачати PDF" at bounding box center [224, 61] width 130 height 27
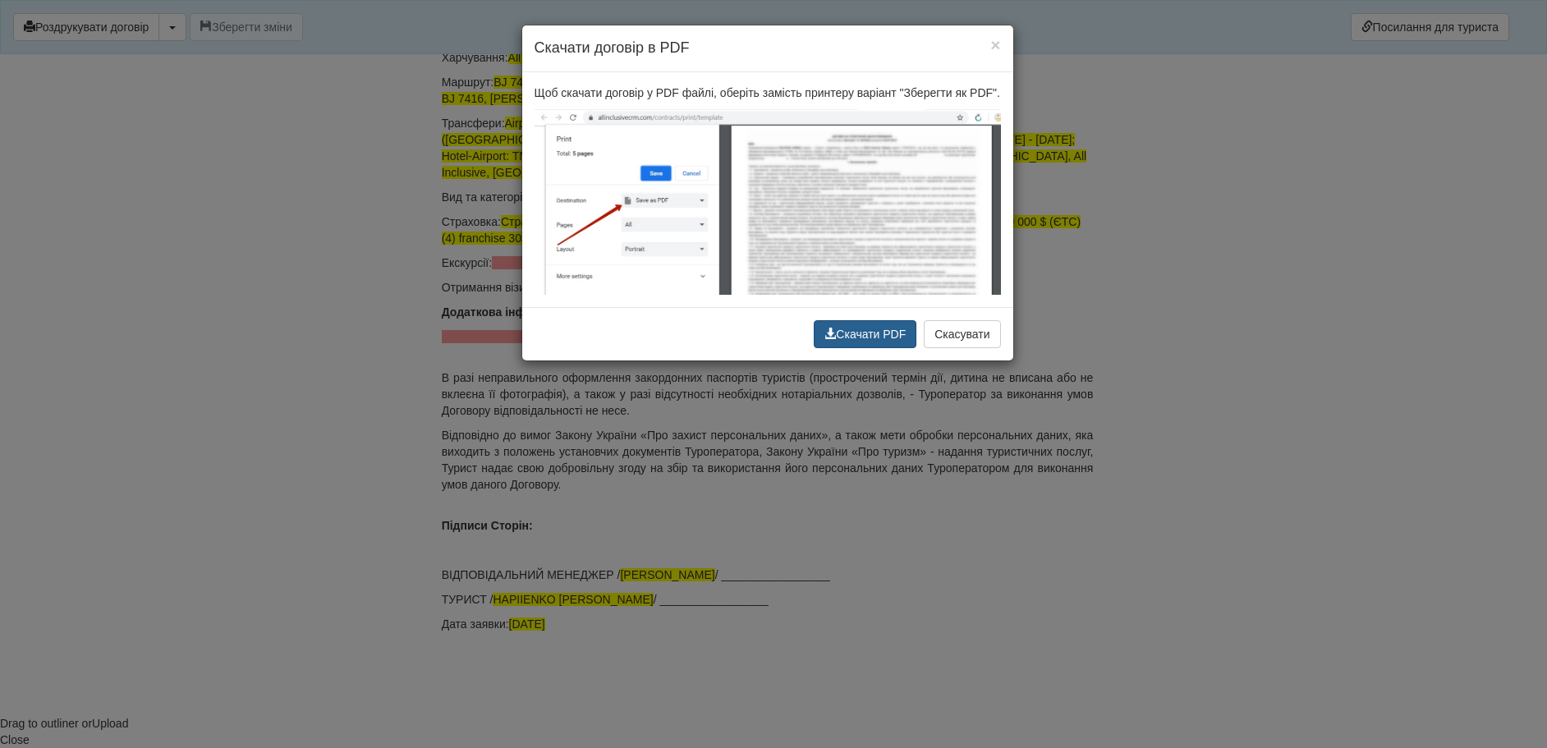
click at [846, 329] on button "Скачати PDF" at bounding box center [865, 334] width 103 height 28
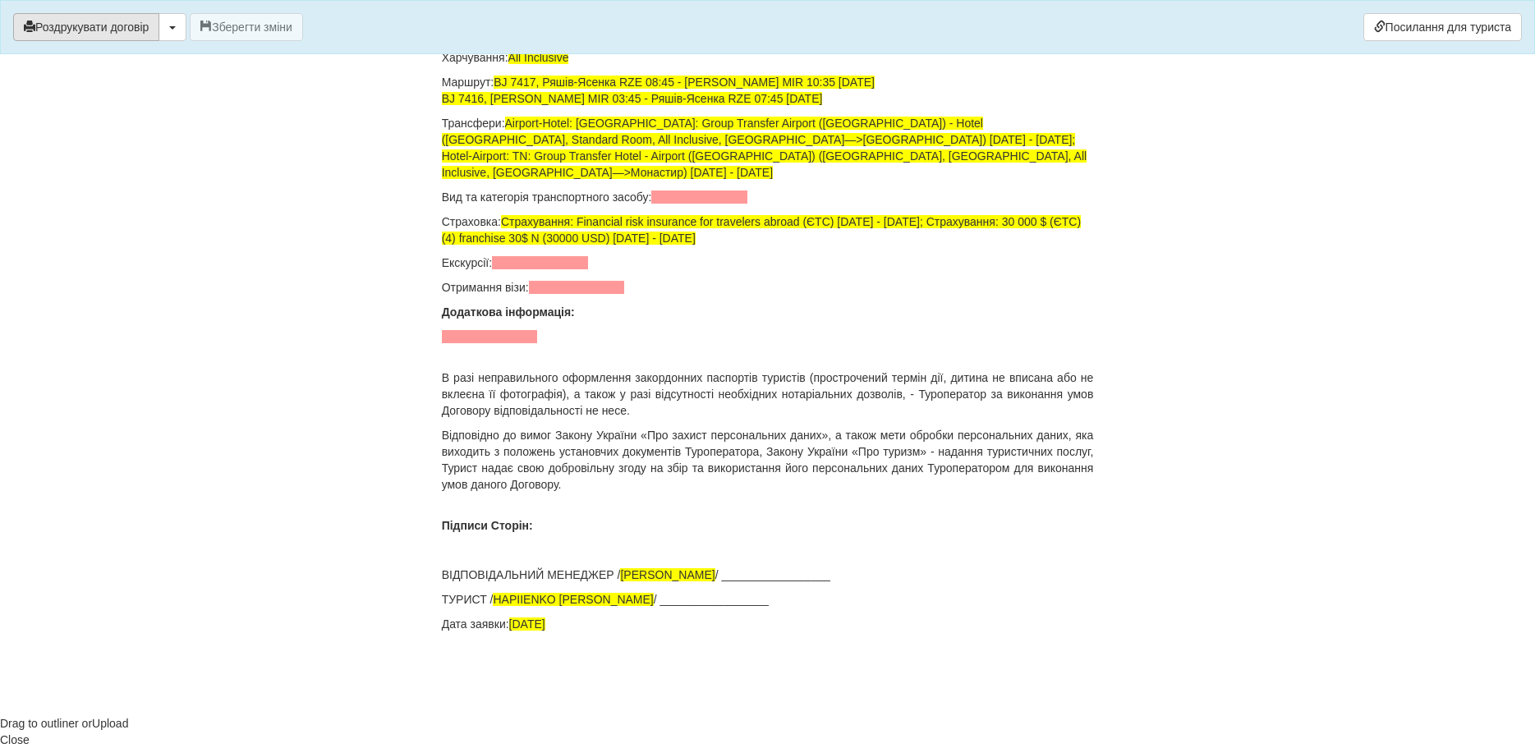
click at [80, 30] on button "Роздрукувати договір" at bounding box center [86, 27] width 146 height 28
click at [169, 26] on button "button" at bounding box center [173, 27] width 28 height 28
click at [101, 23] on button "Роздрукувати договір" at bounding box center [86, 27] width 146 height 28
click at [49, 29] on button "Роздрукувати договір" at bounding box center [86, 27] width 146 height 28
